Goal: Check status: Check status

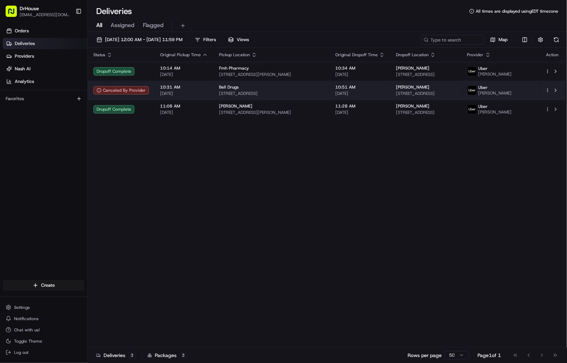
click at [194, 89] on span "10:31 AM" at bounding box center [184, 87] width 48 height 6
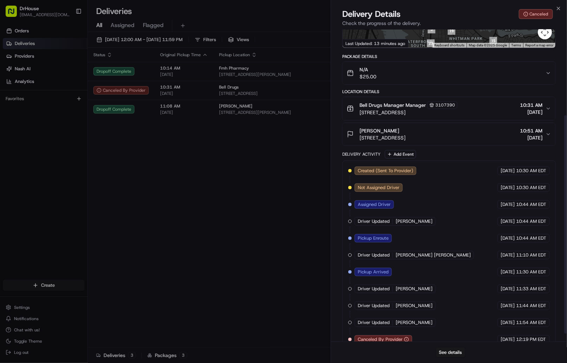
scroll to position [133, 0]
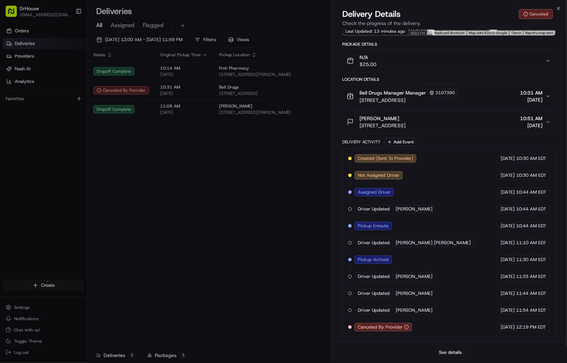
click at [450, 353] on button "See details" at bounding box center [450, 352] width 29 height 10
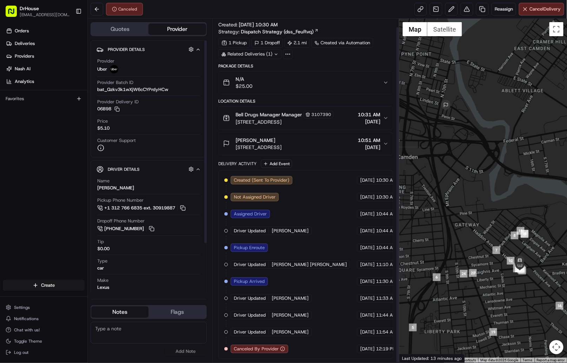
scroll to position [8, 0]
click at [315, 349] on div "Created (Sent To Provider) Uber [DATE] 10:30 AM EDT Not Assigned Driver Uber [D…" at bounding box center [305, 264] width 163 height 177
click at [282, 346] on body "DrHouse [EMAIL_ADDRESS][DOMAIN_NAME] Toggle Sidebar Orders Deliveries Providers…" at bounding box center [283, 181] width 567 height 363
